Goal: Task Accomplishment & Management: Manage account settings

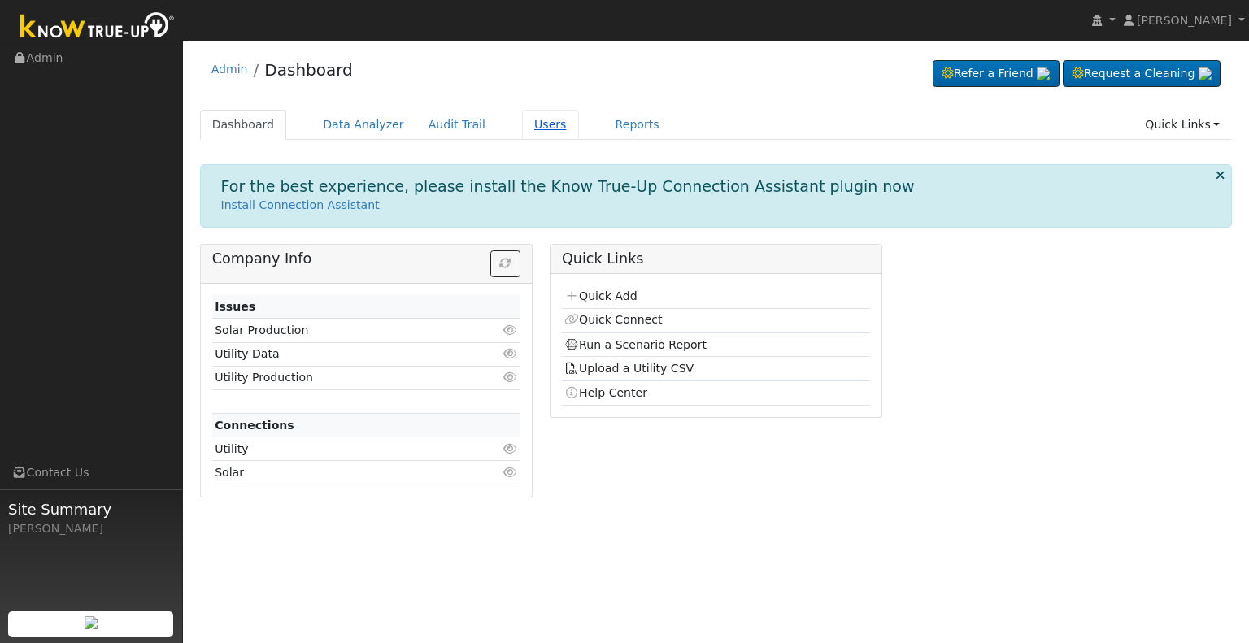
click at [522, 122] on link "Users" at bounding box center [550, 125] width 57 height 30
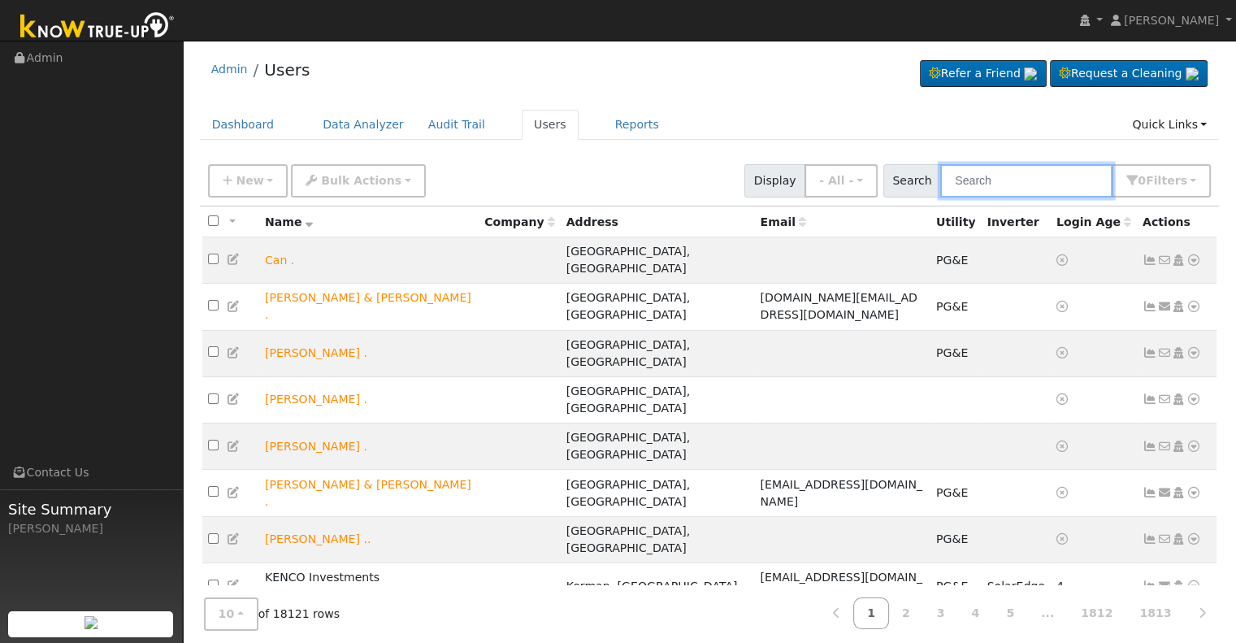
click at [1001, 177] on input "text" at bounding box center [1026, 180] width 172 height 33
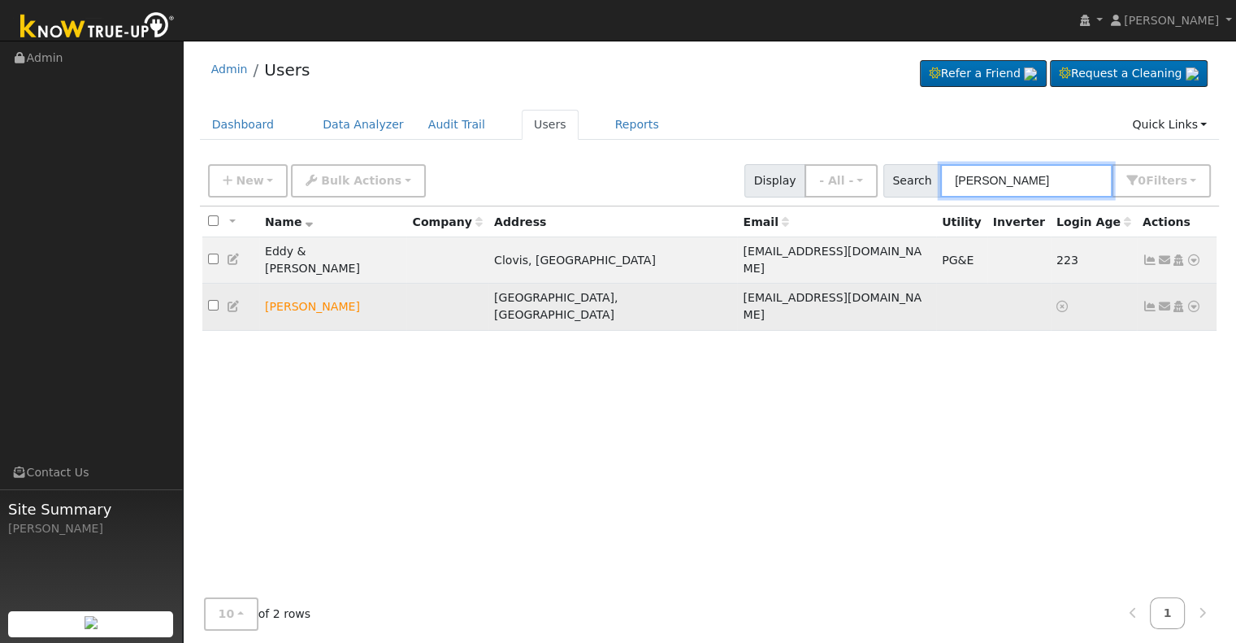
type input "[PERSON_NAME]"
click at [1182, 301] on icon at bounding box center [1178, 306] width 15 height 11
